Goal: Find specific page/section: Find specific page/section

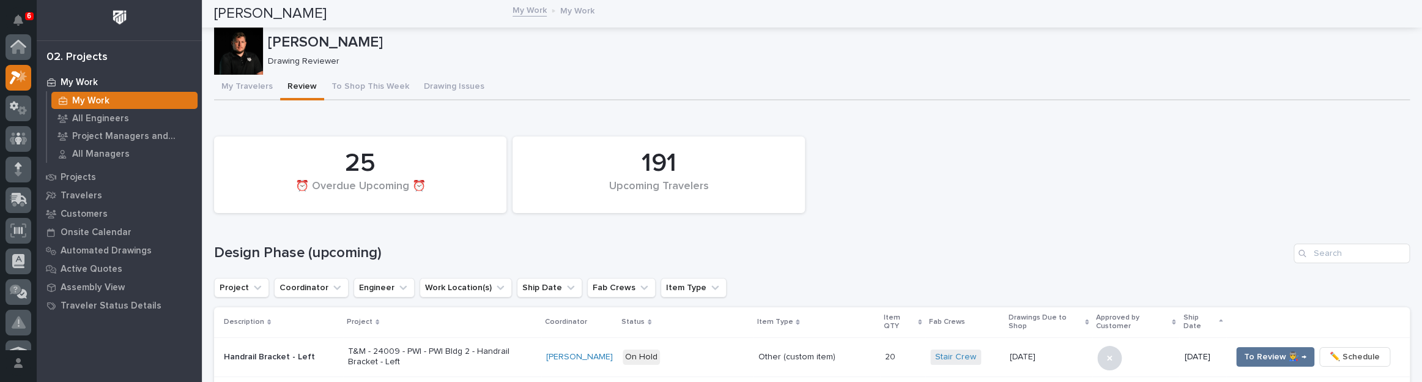
scroll to position [31, 0]
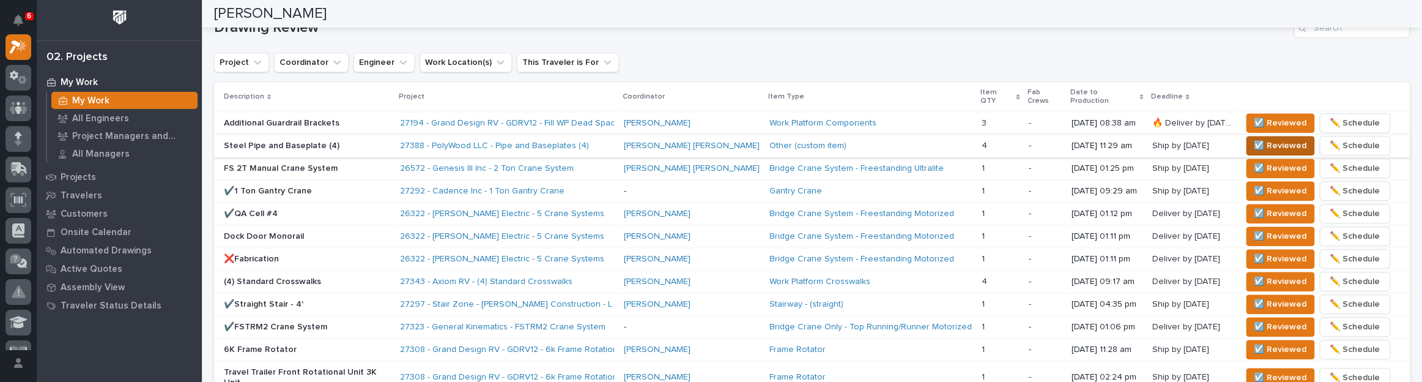
click at [1254, 138] on span "☑️ Reviewed" at bounding box center [1280, 145] width 53 height 15
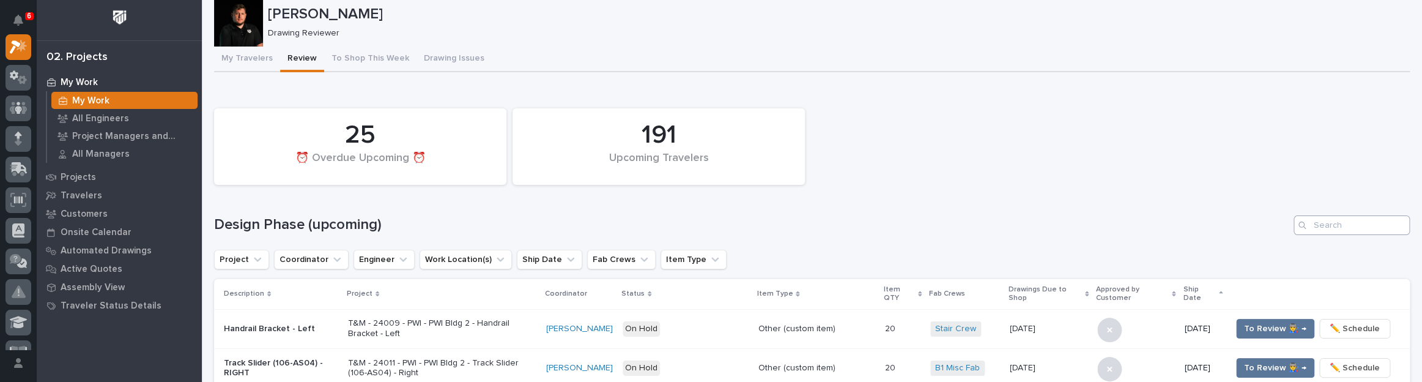
scroll to position [55, 0]
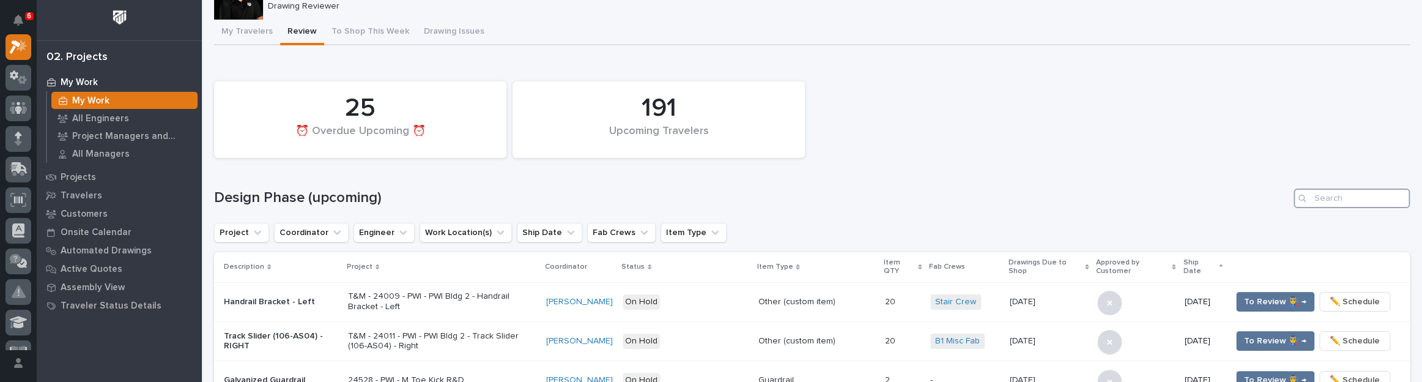
click at [1327, 196] on input "Search" at bounding box center [1352, 198] width 116 height 20
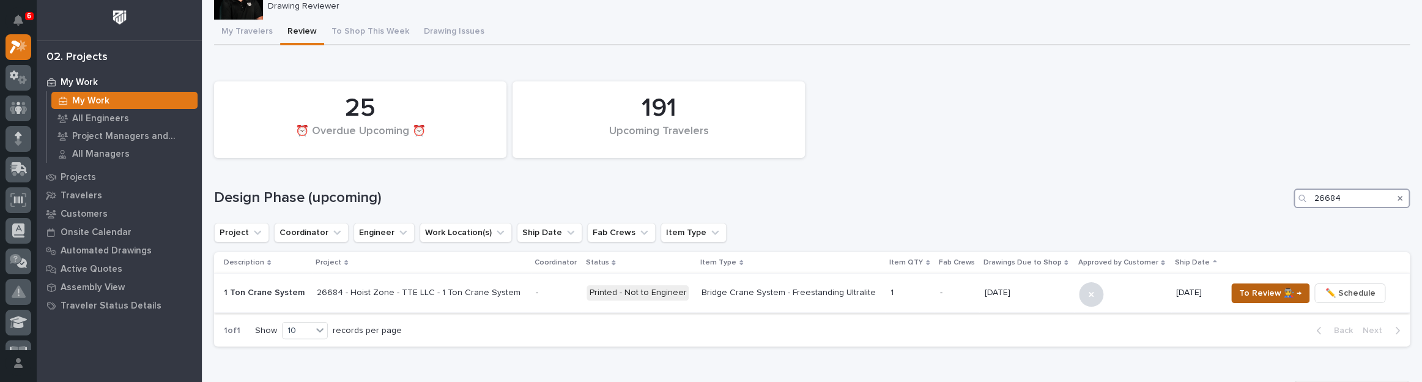
type input "26684"
click at [1264, 299] on span "To Review 👨‍🏭 →" at bounding box center [1270, 293] width 62 height 15
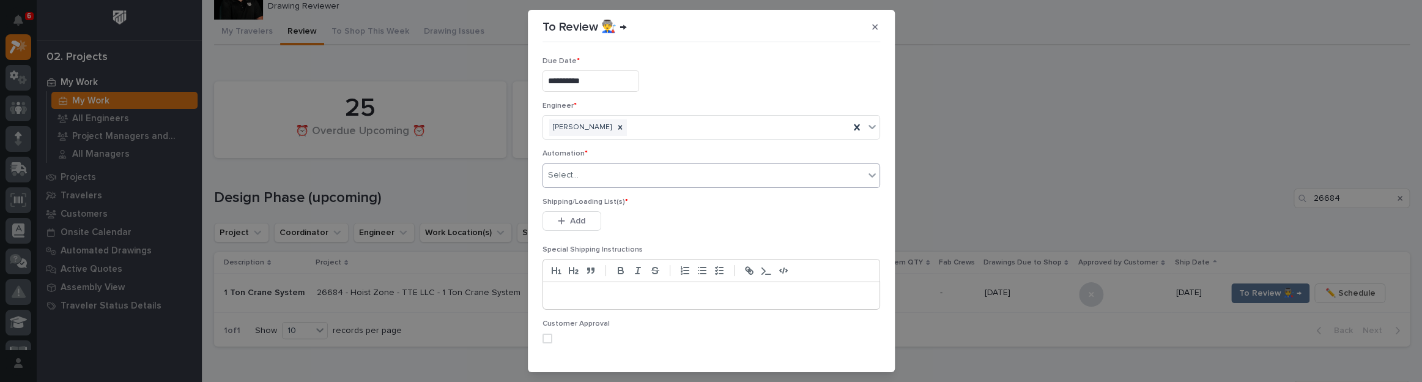
scroll to position [34, 0]
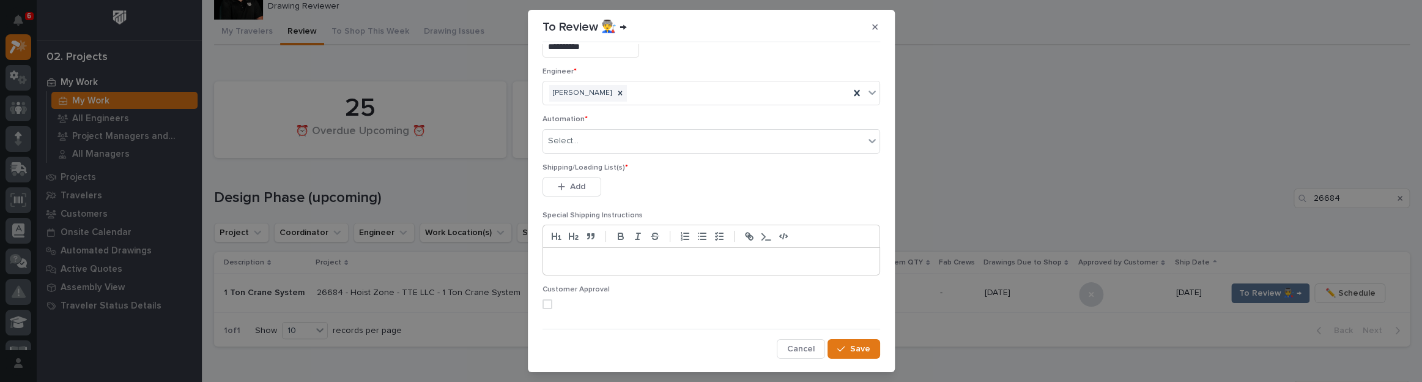
click at [872, 24] on icon "button" at bounding box center [875, 27] width 6 height 9
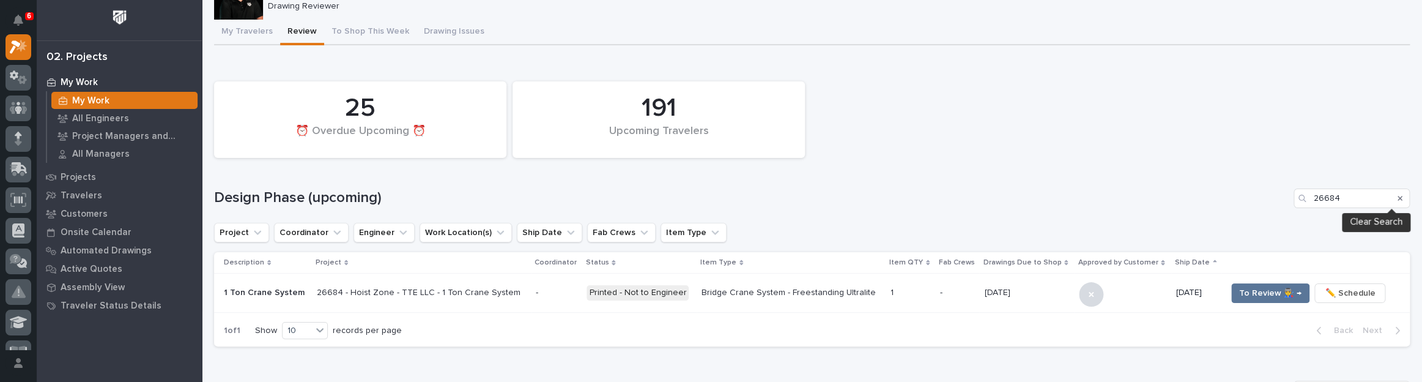
click at [1398, 199] on icon "Search" at bounding box center [1400, 198] width 5 height 7
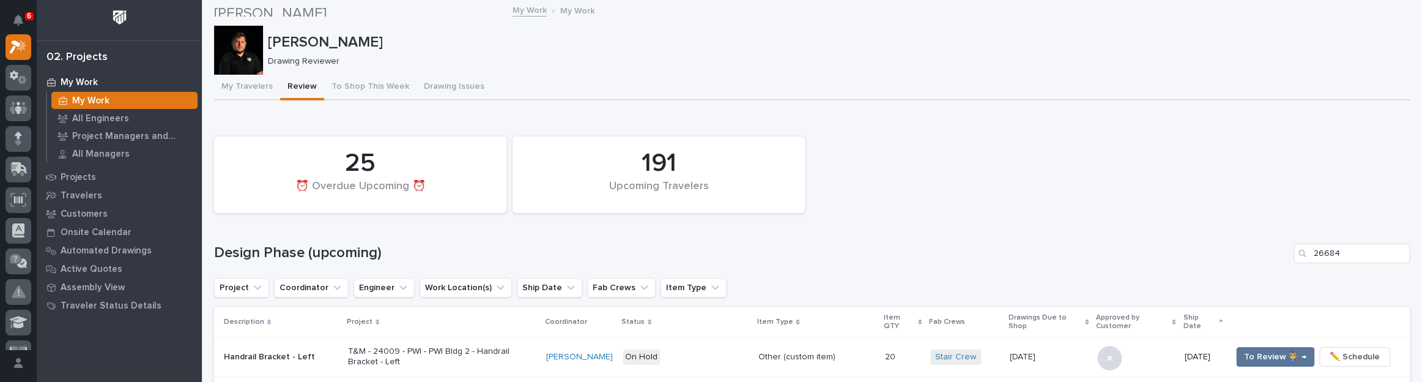
scroll to position [0, 0]
click at [417, 86] on button "Drawing Issues" at bounding box center [454, 88] width 75 height 26
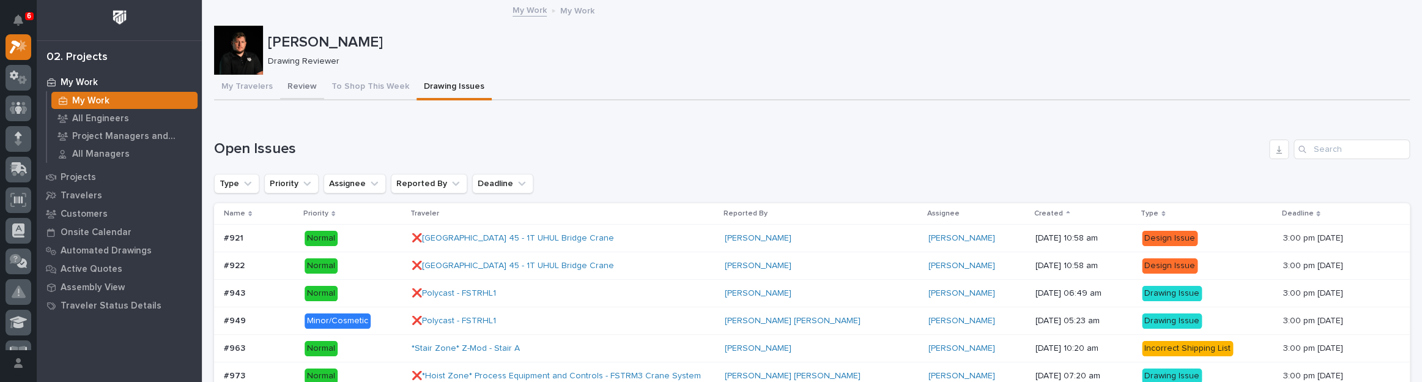
click at [305, 87] on button "Review" at bounding box center [302, 88] width 44 height 26
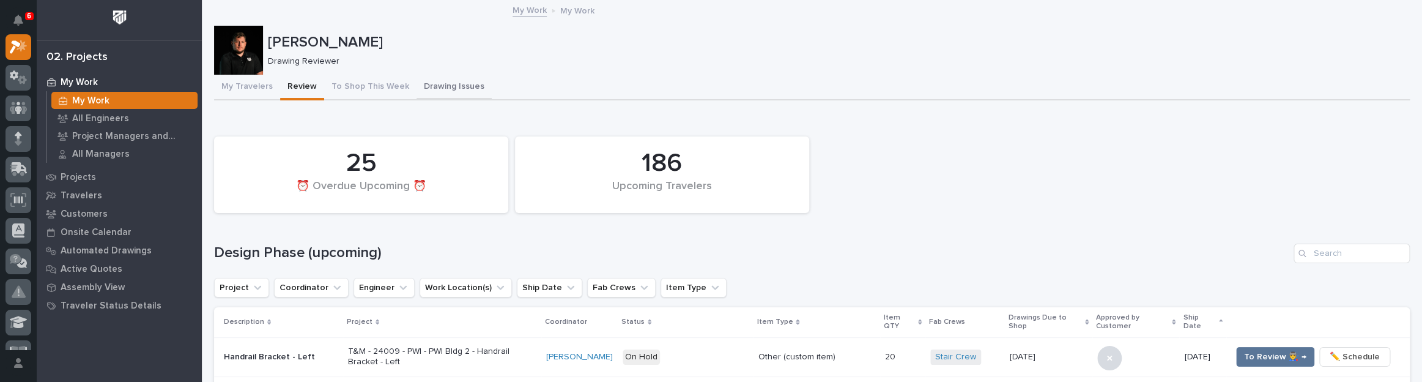
click at [421, 86] on button "Drawing Issues" at bounding box center [454, 88] width 75 height 26
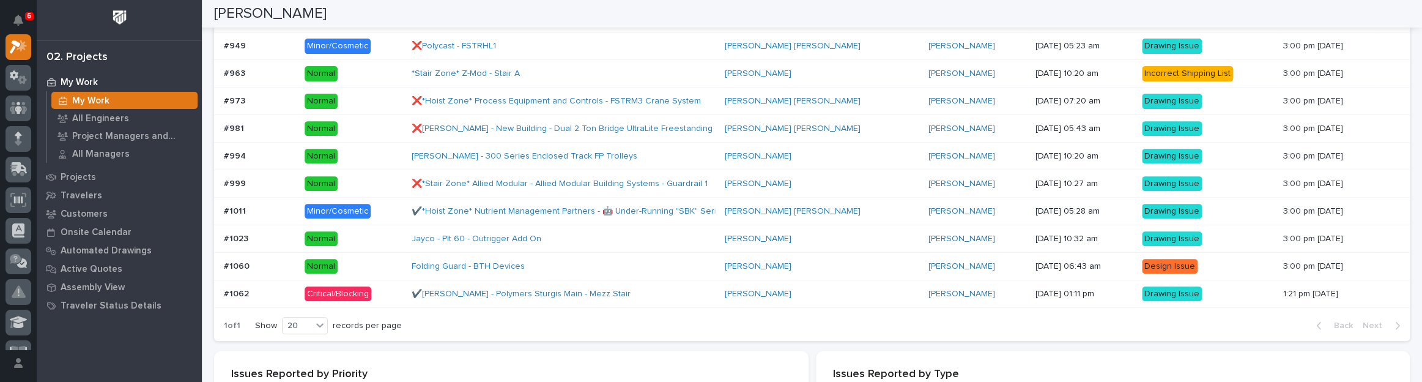
scroll to position [273, 0]
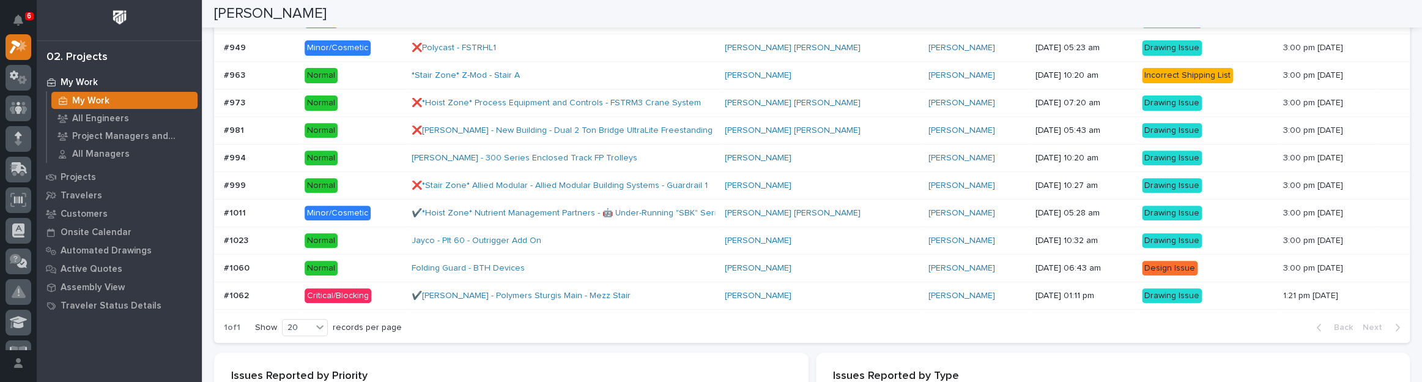
click at [645, 297] on div "✔️[PERSON_NAME] - Polymers Sturgis Main - Mezz Stair" at bounding box center [563, 296] width 303 height 20
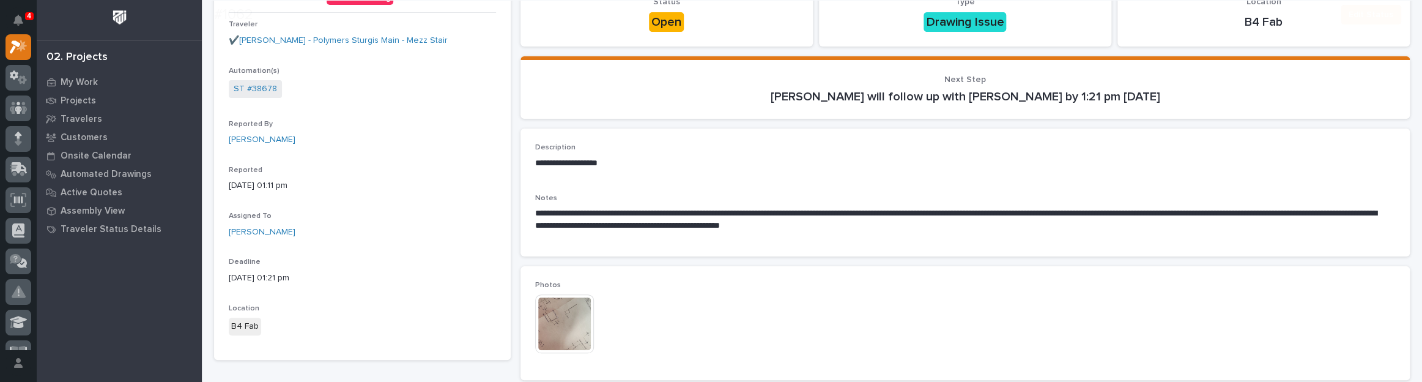
scroll to position [111, 0]
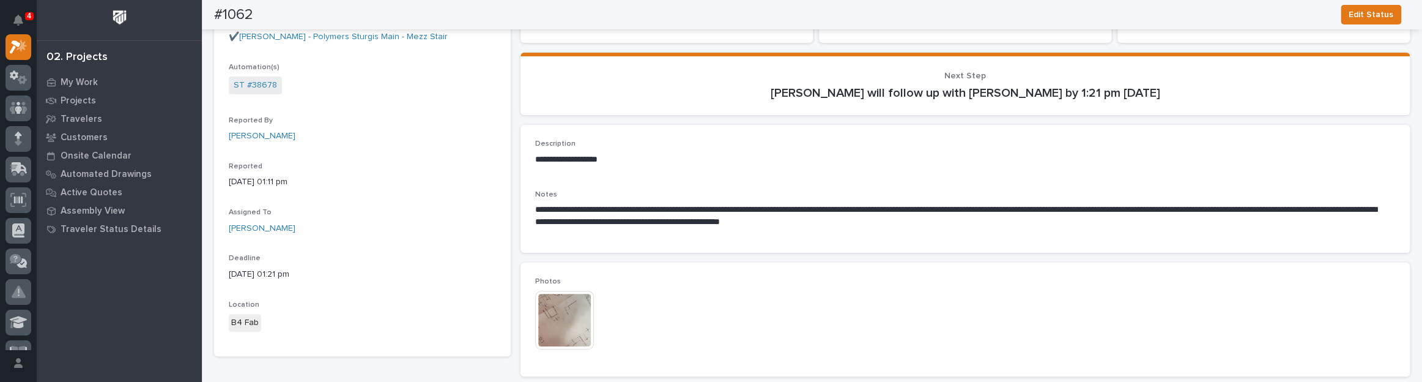
click at [584, 316] on img at bounding box center [564, 320] width 59 height 59
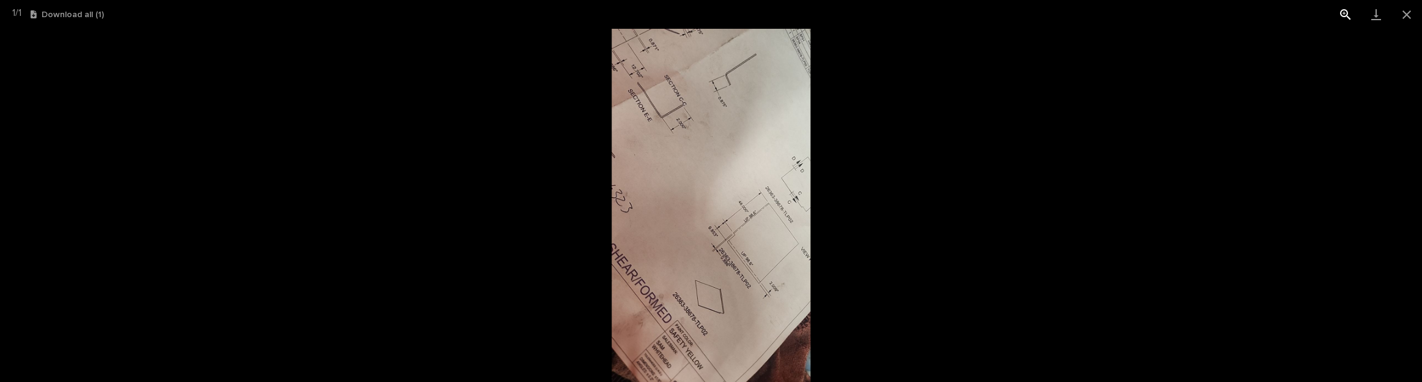
click at [1340, 16] on button "View actual size" at bounding box center [1346, 14] width 31 height 29
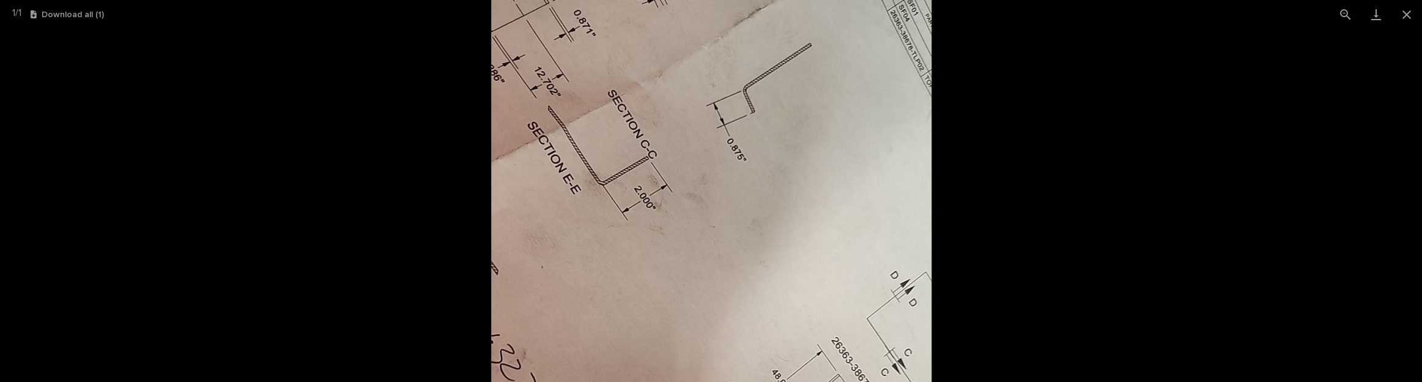
drag, startPoint x: 832, startPoint y: 252, endPoint x: 740, endPoint y: 426, distance: 197.3
click at [740, 381] on html "**********" at bounding box center [711, 191] width 1422 height 382
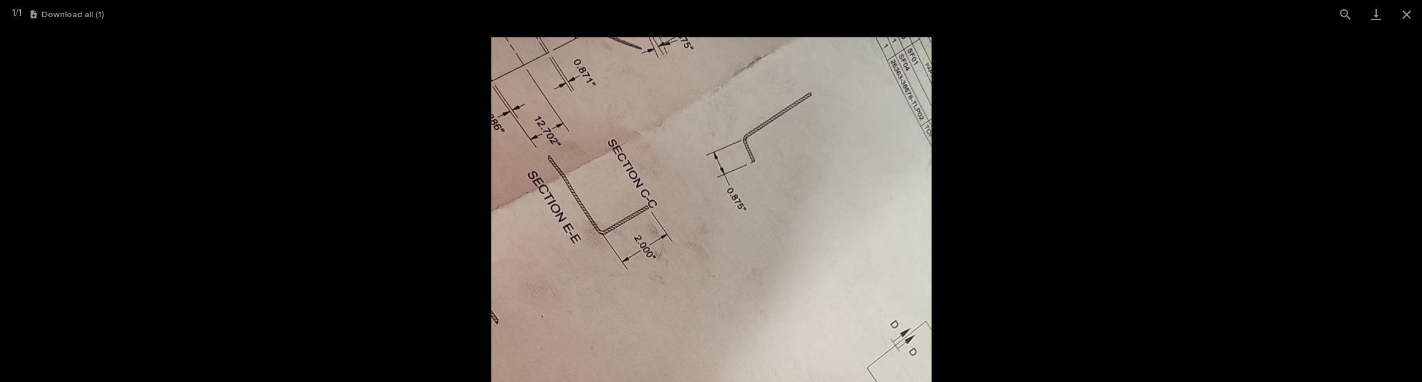
drag, startPoint x: 741, startPoint y: 207, endPoint x: 740, endPoint y: 288, distance: 81.4
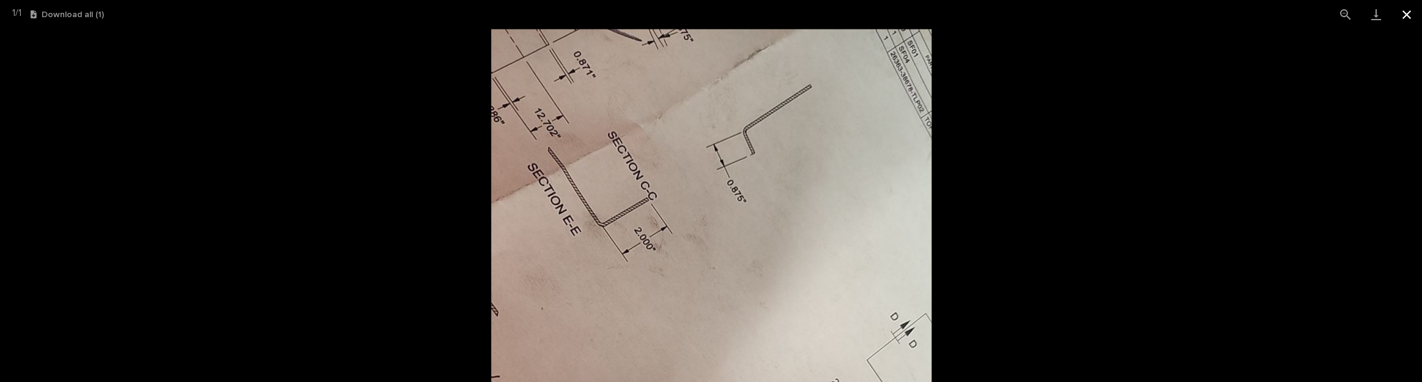
click at [1405, 11] on button "Close gallery" at bounding box center [1407, 14] width 31 height 29
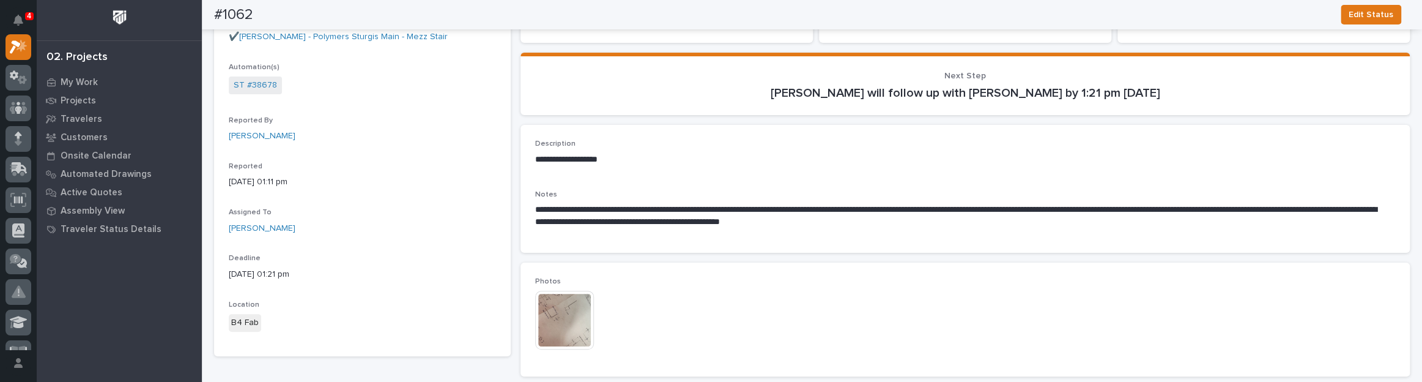
click at [555, 324] on img at bounding box center [564, 320] width 59 height 59
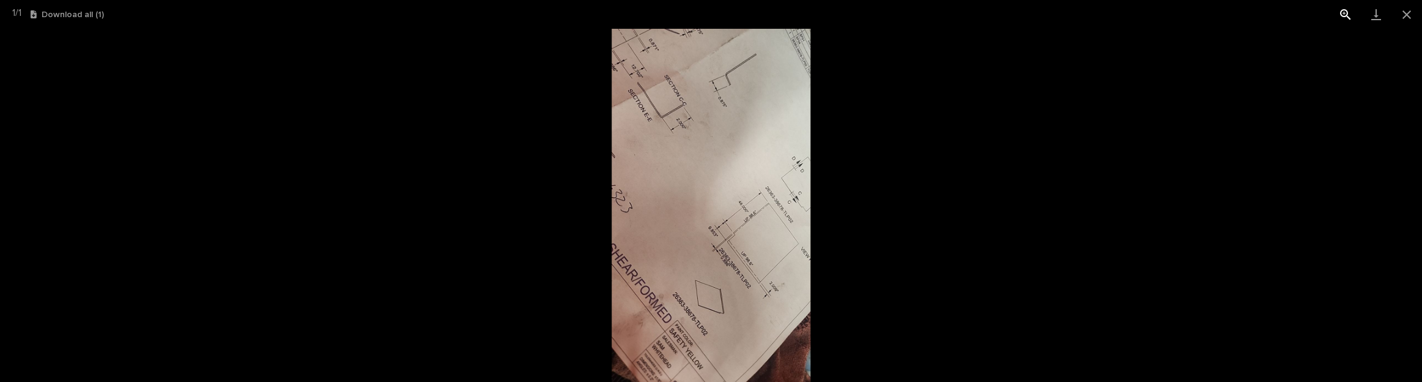
click at [1342, 17] on button "View actual size" at bounding box center [1346, 14] width 31 height 29
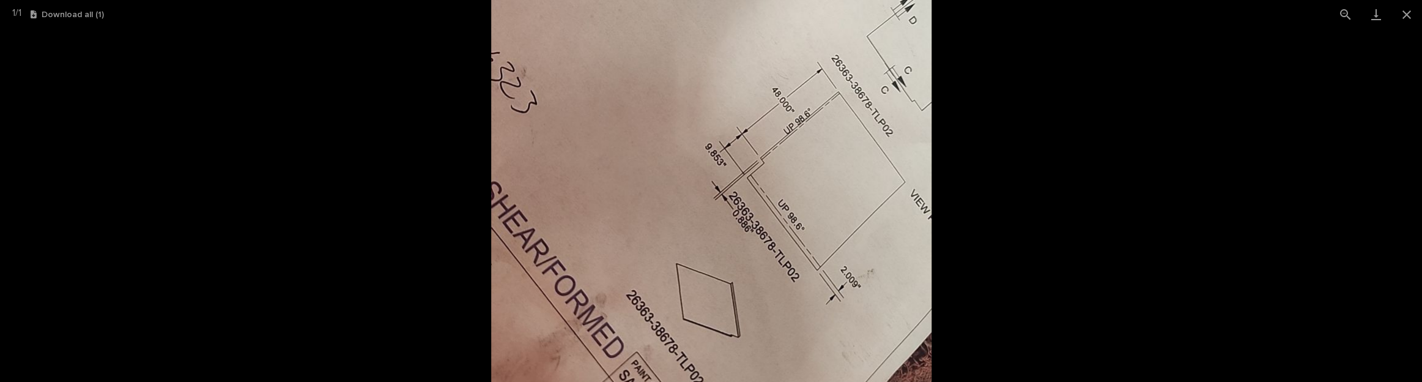
drag, startPoint x: 875, startPoint y: 227, endPoint x: 638, endPoint y: 113, distance: 263.5
click at [638, 113] on img at bounding box center [711, 97] width 440 height 783
click at [1413, 12] on button "Close gallery" at bounding box center [1407, 14] width 31 height 29
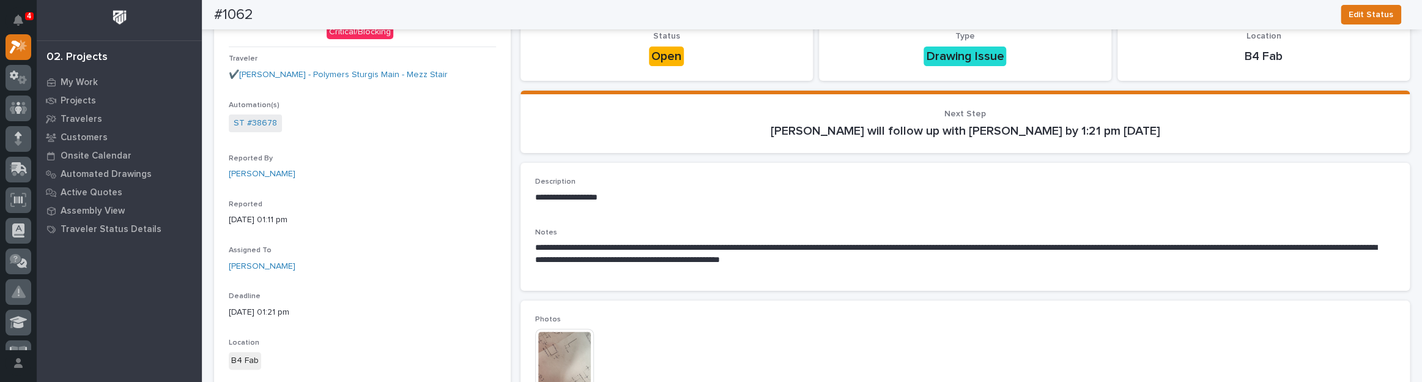
scroll to position [0, 0]
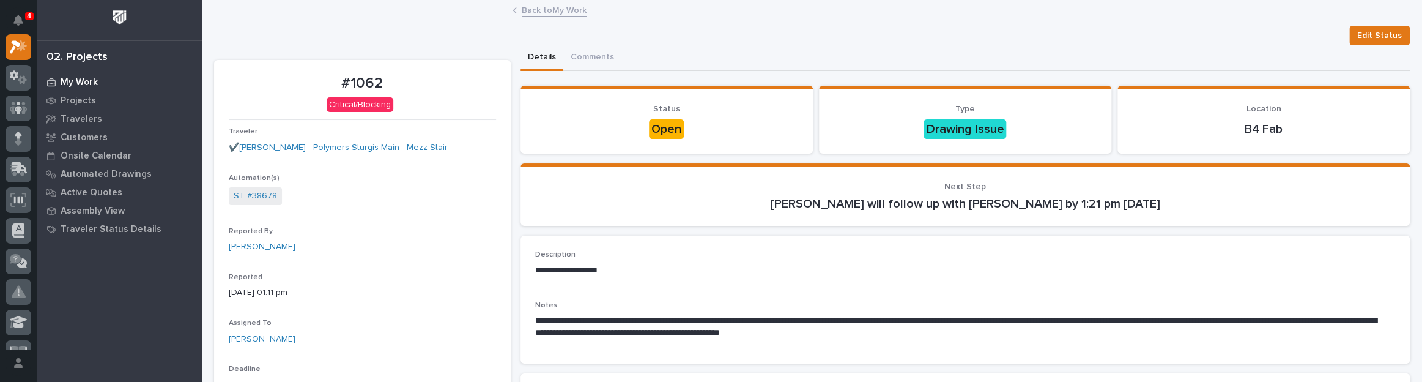
click at [86, 83] on p "My Work" at bounding box center [79, 82] width 37 height 11
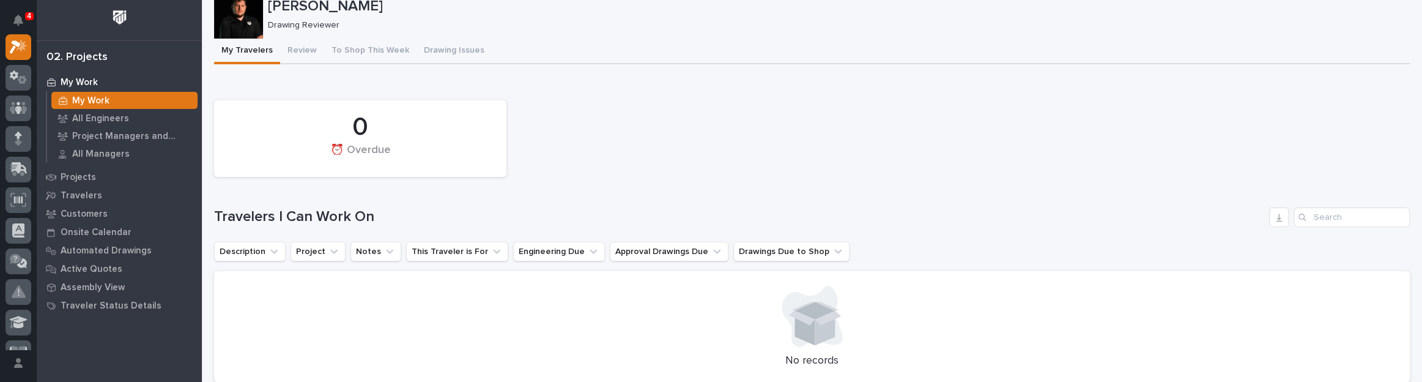
scroll to position [55, 0]
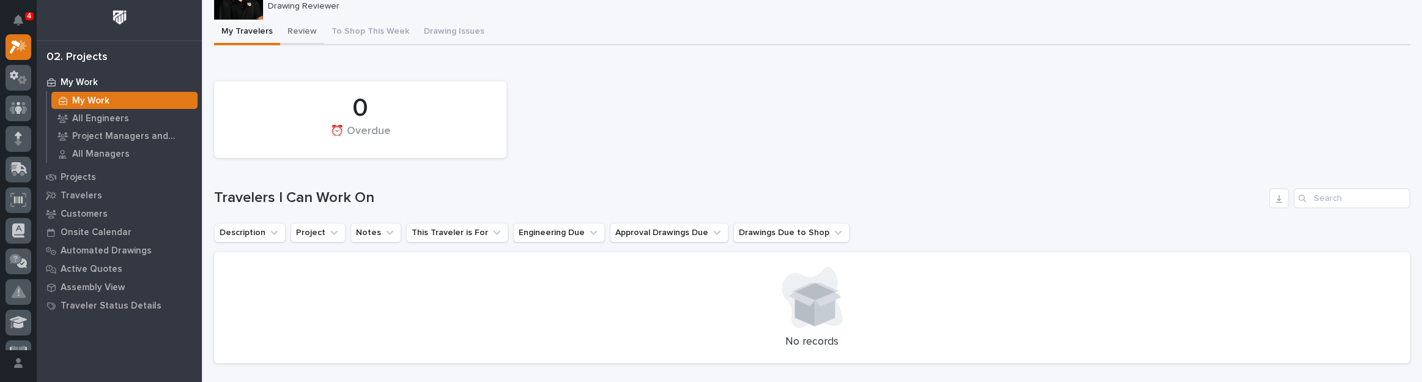
click at [300, 35] on button "Review" at bounding box center [302, 33] width 44 height 26
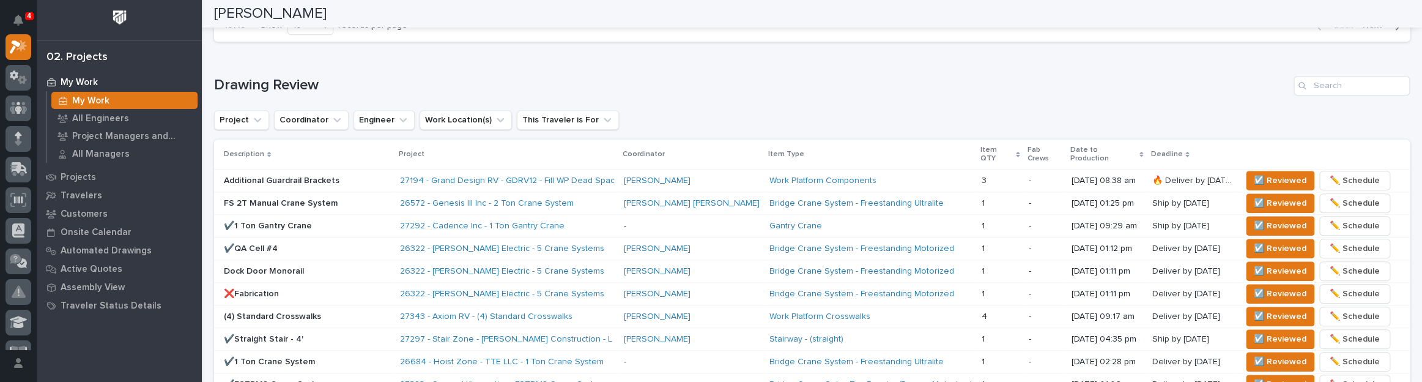
scroll to position [777, 0]
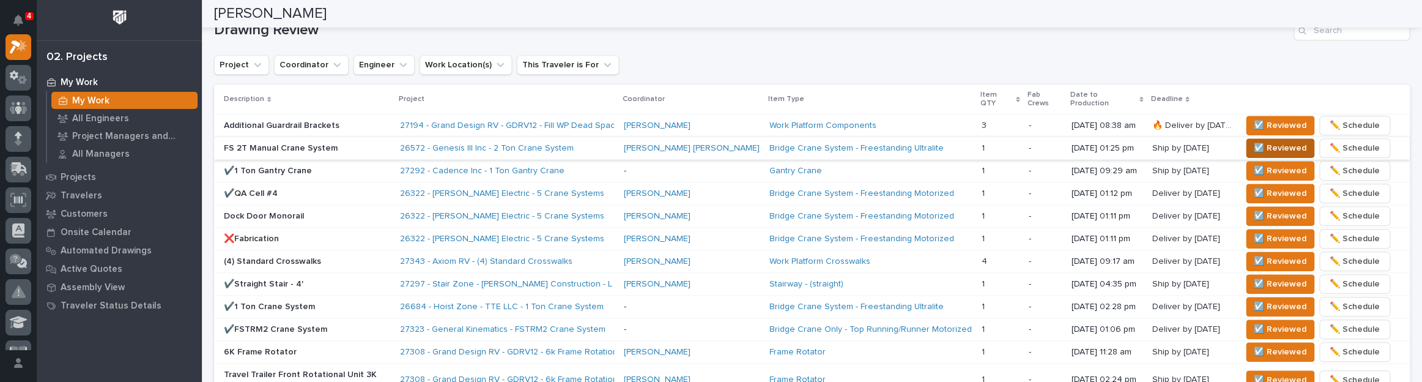
click at [1254, 141] on span "☑️ Reviewed" at bounding box center [1280, 148] width 53 height 15
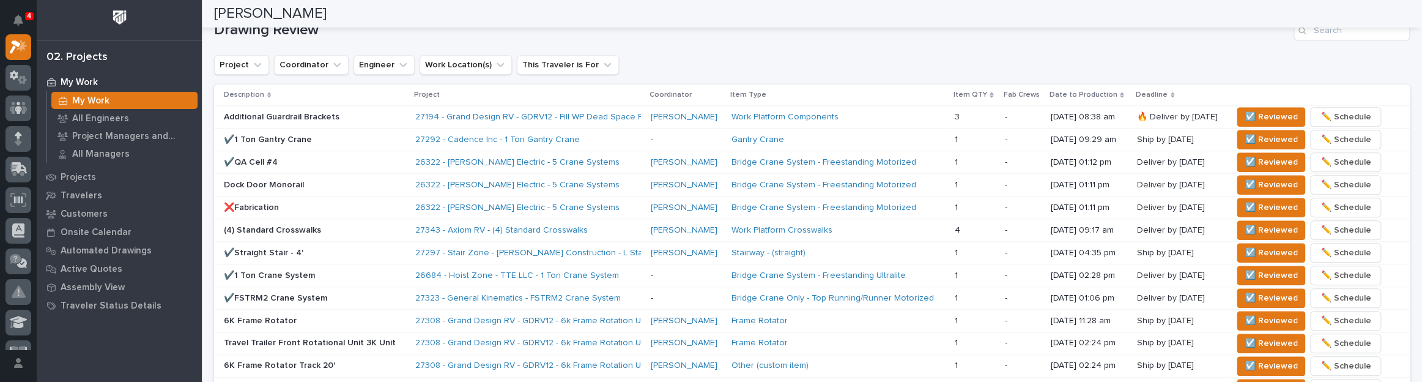
scroll to position [722, 0]
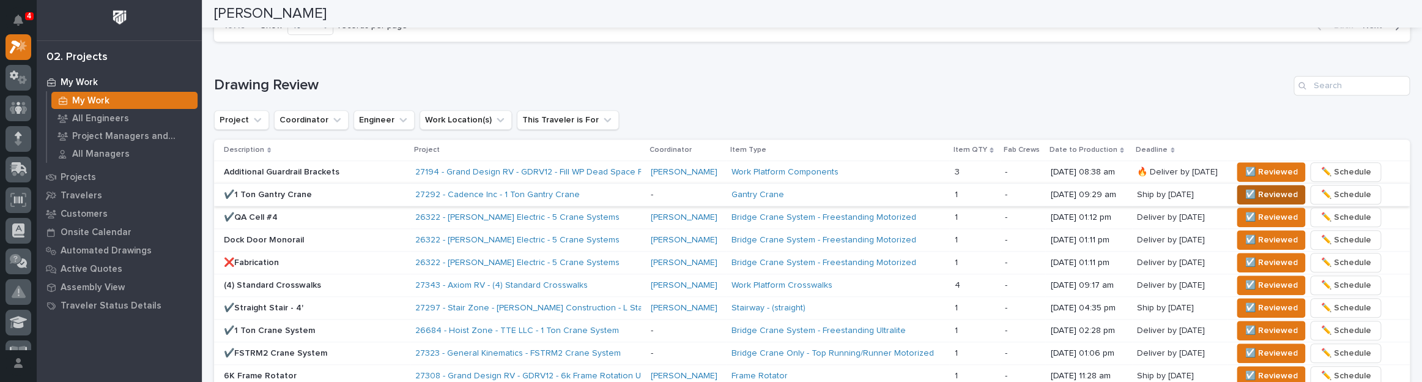
click at [1265, 192] on span "☑️ Reviewed" at bounding box center [1271, 194] width 53 height 15
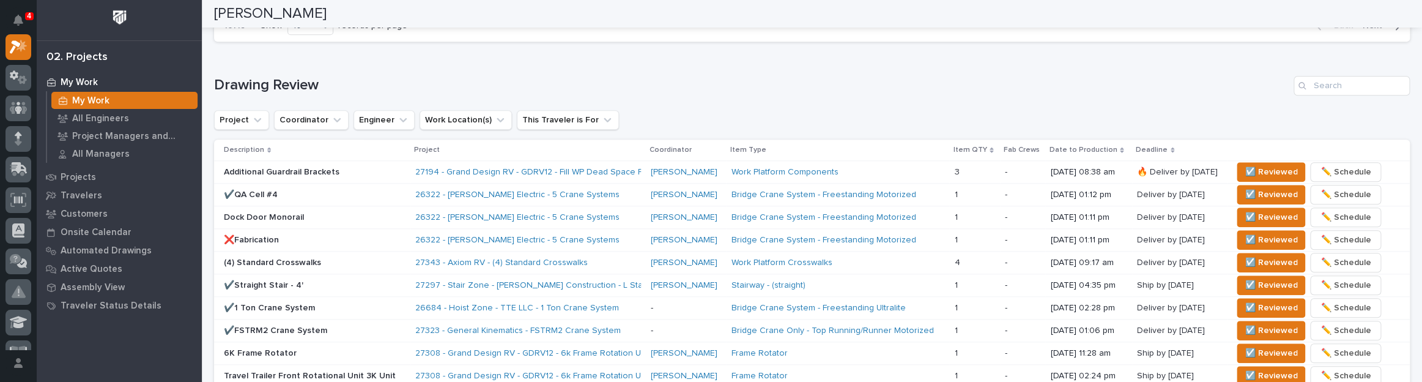
click at [362, 191] on p "✔️QA Cell #4" at bounding box center [315, 195] width 182 height 10
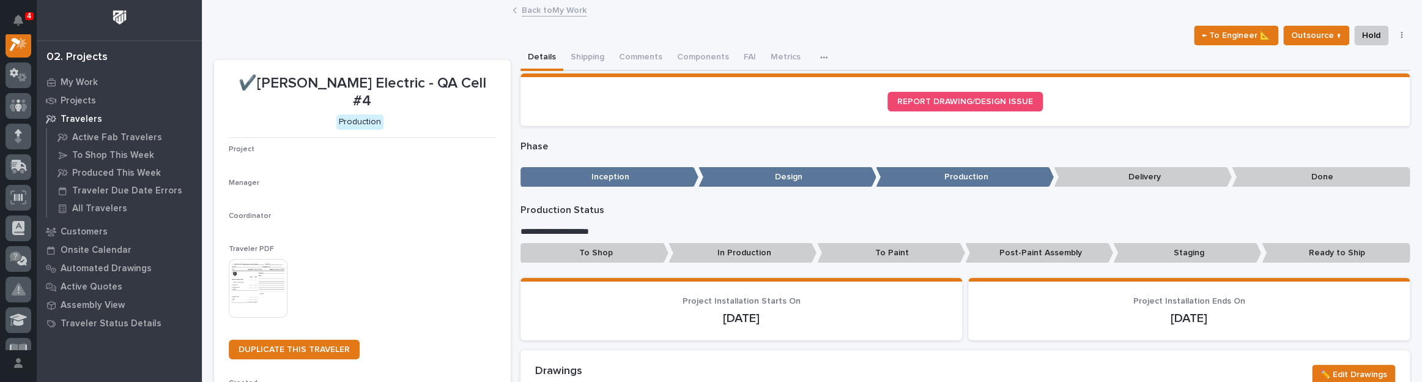
scroll to position [31, 0]
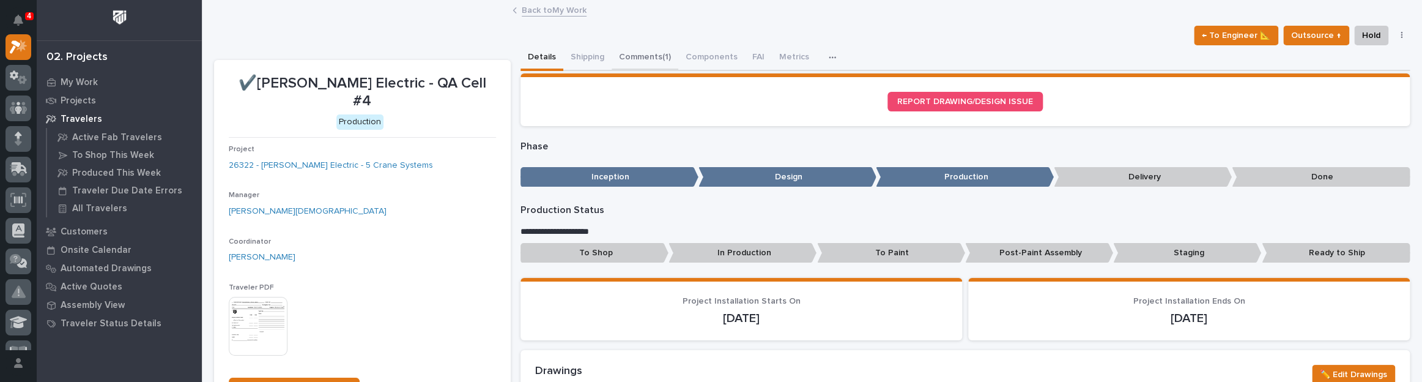
click at [627, 59] on button "Comments (1)" at bounding box center [645, 58] width 67 height 26
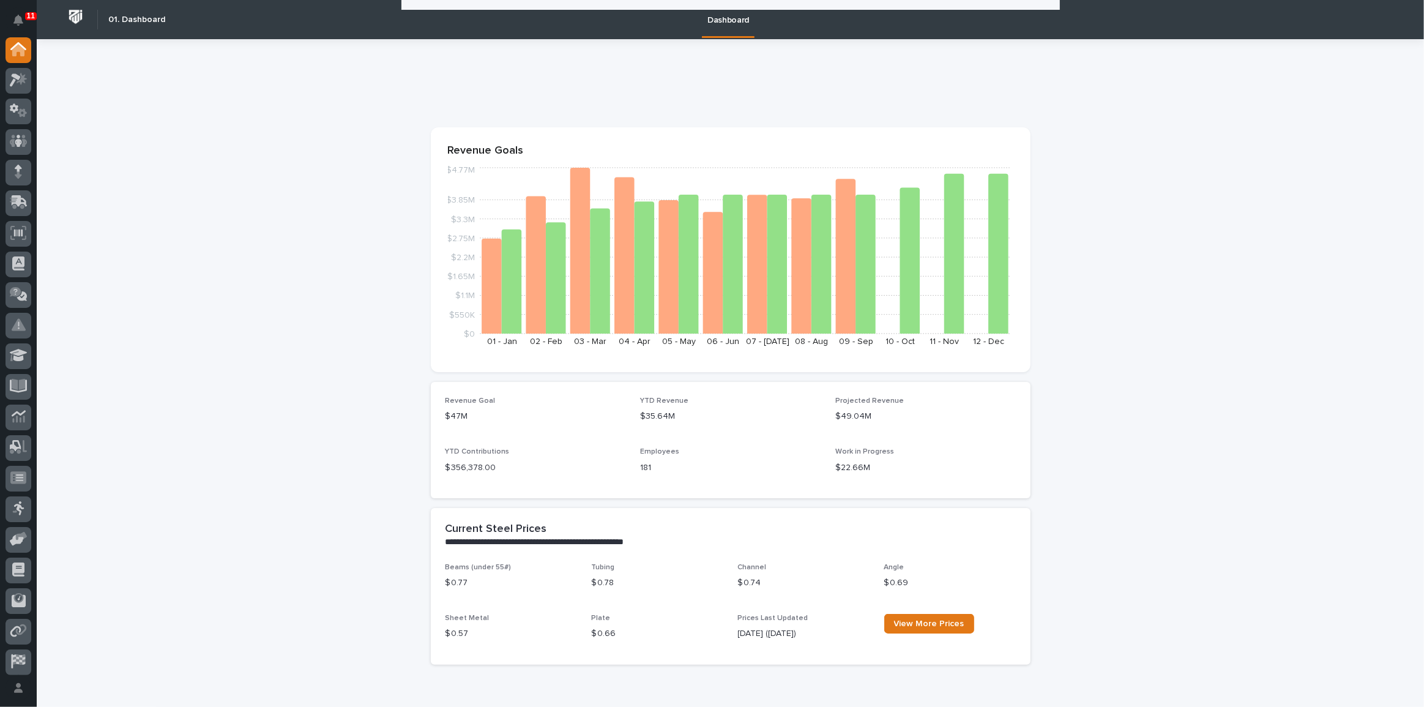
scroll to position [556, 0]
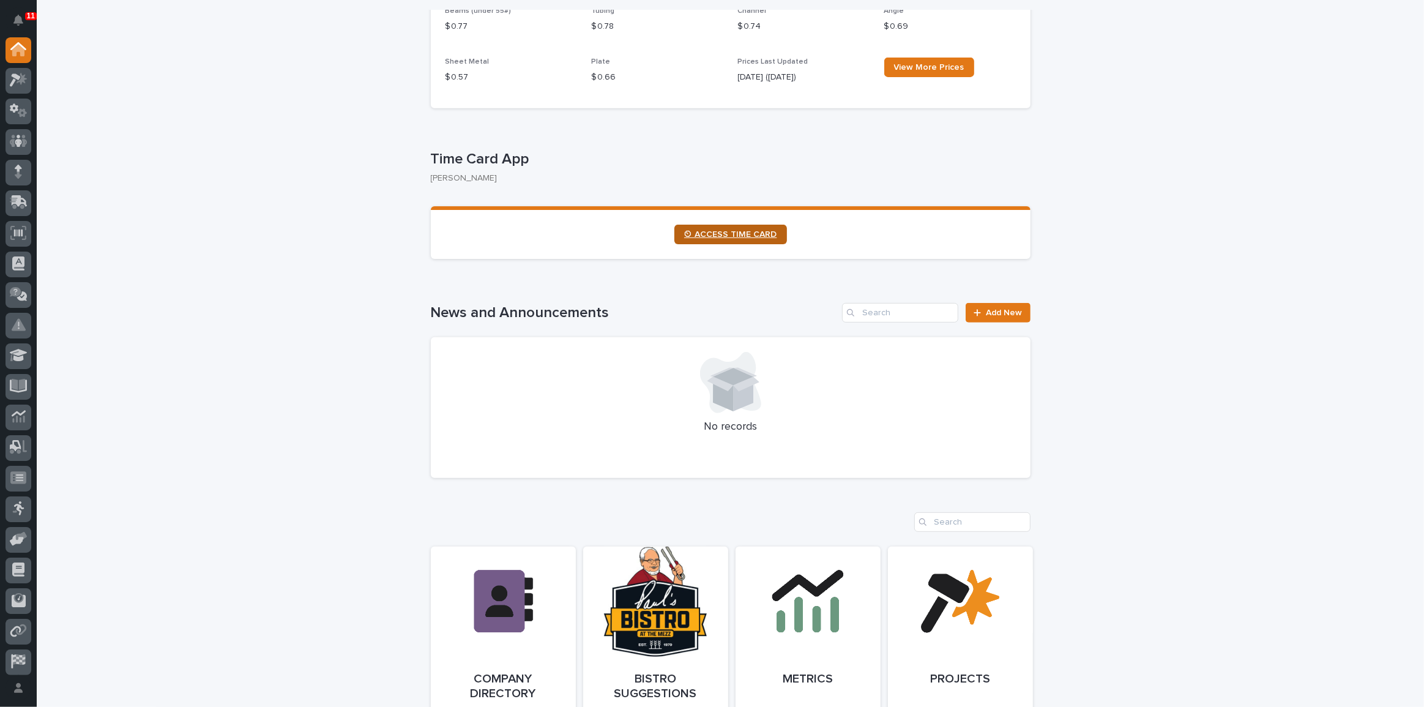
click at [737, 226] on link "⏲ ACCESS TIME CARD" at bounding box center [730, 235] width 113 height 20
